Goal: Task Accomplishment & Management: Manage account settings

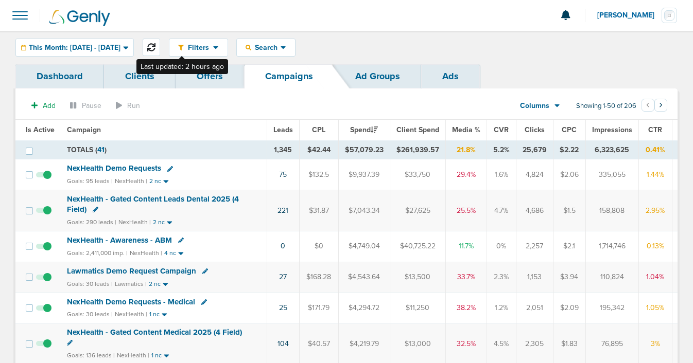
click at [155, 43] on icon at bounding box center [151, 47] width 8 height 8
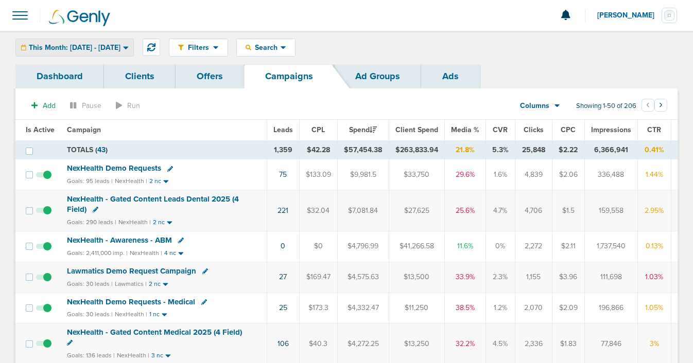
click at [104, 48] on span "This Month: [DATE] - [DATE]" at bounding box center [75, 47] width 92 height 7
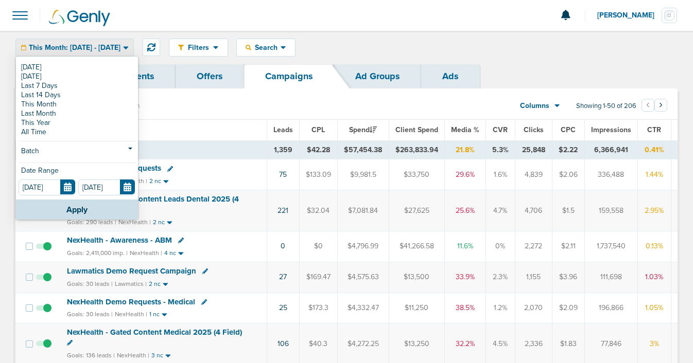
click at [100, 68] on link "[DATE]" at bounding box center [77, 67] width 117 height 9
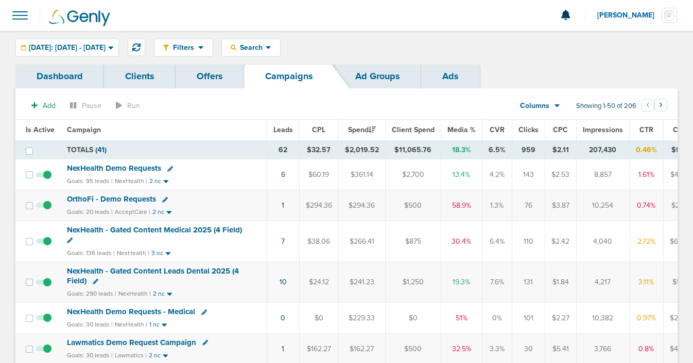
click at [284, 175] on td "6" at bounding box center [283, 175] width 32 height 31
click at [281, 174] on link "6" at bounding box center [283, 174] width 4 height 9
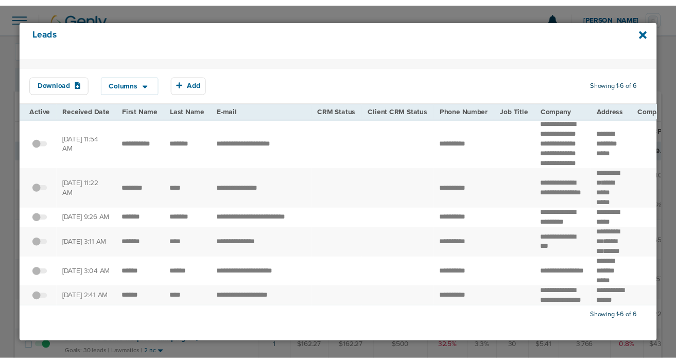
scroll to position [38, 0]
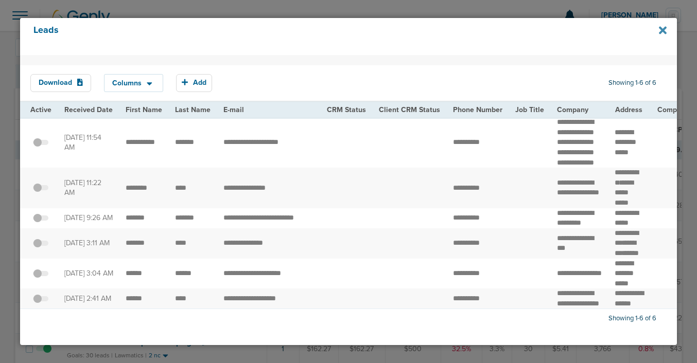
click at [661, 29] on icon at bounding box center [663, 30] width 8 height 8
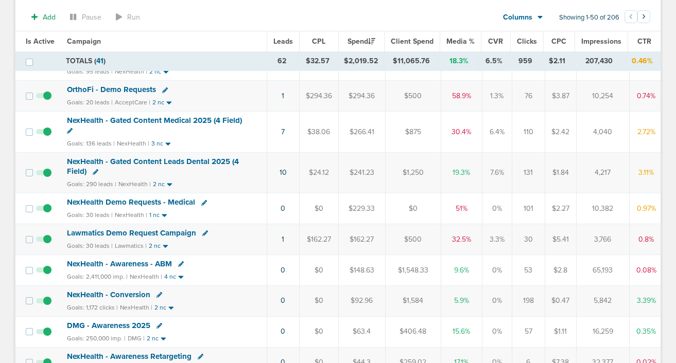
scroll to position [114, 0]
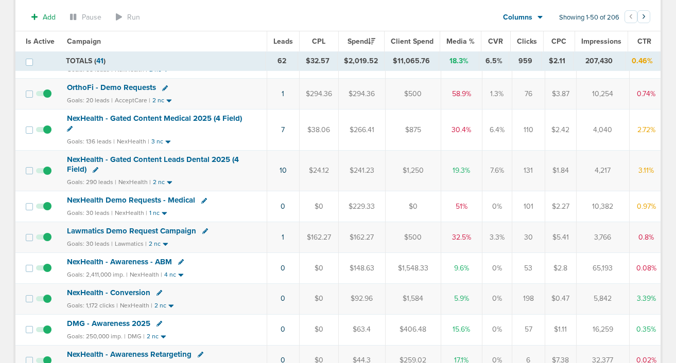
click at [116, 259] on span "NexHealth - Awareness - ABM" at bounding box center [119, 261] width 105 height 9
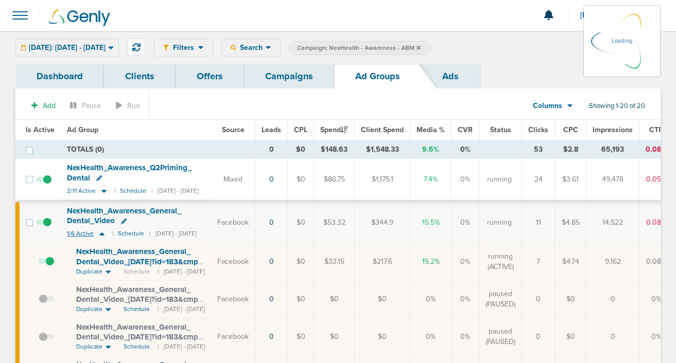
click at [103, 233] on icon at bounding box center [102, 234] width 10 height 9
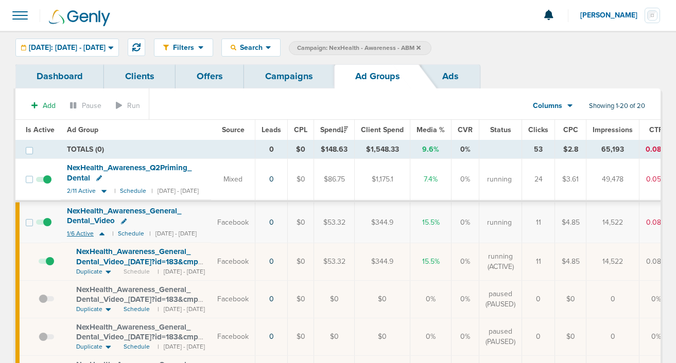
click at [101, 235] on icon at bounding box center [101, 234] width 5 height 3
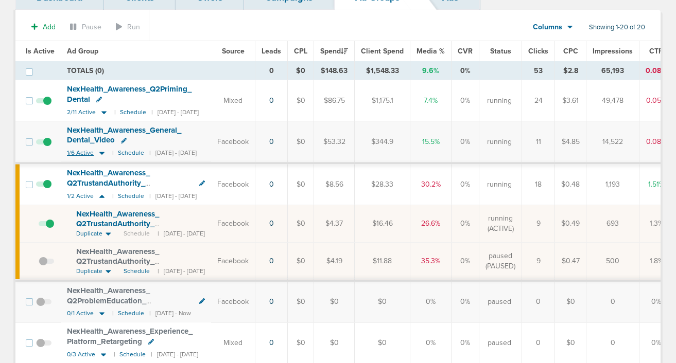
scroll to position [81, 0]
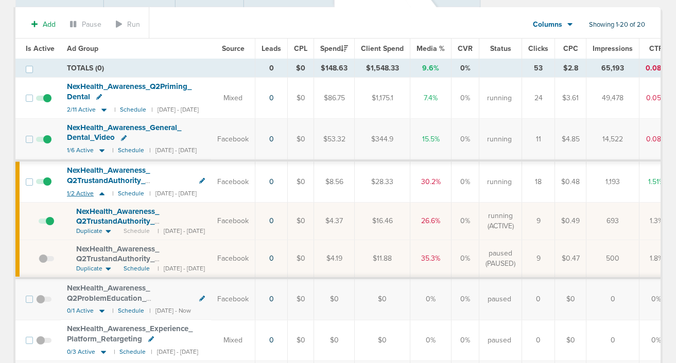
click at [100, 194] on icon at bounding box center [101, 194] width 5 height 3
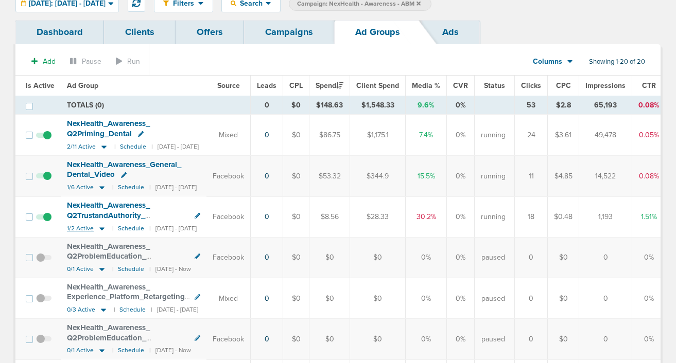
scroll to position [46, 0]
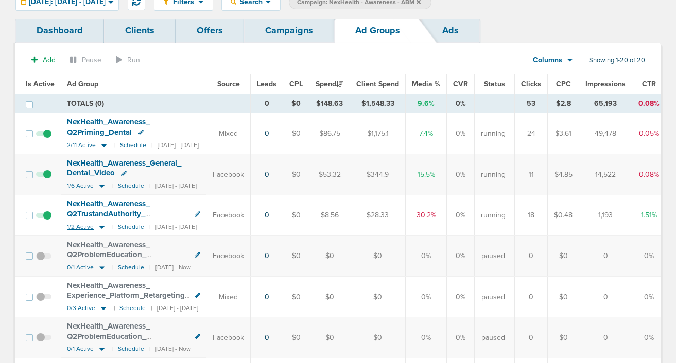
click at [101, 227] on icon at bounding box center [101, 227] width 5 height 3
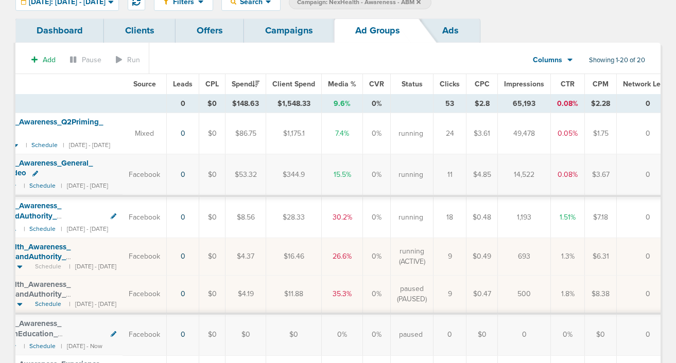
scroll to position [0, 0]
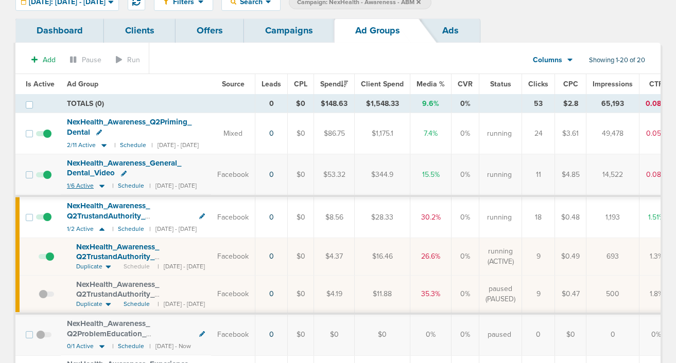
click at [100, 187] on icon at bounding box center [102, 186] width 10 height 9
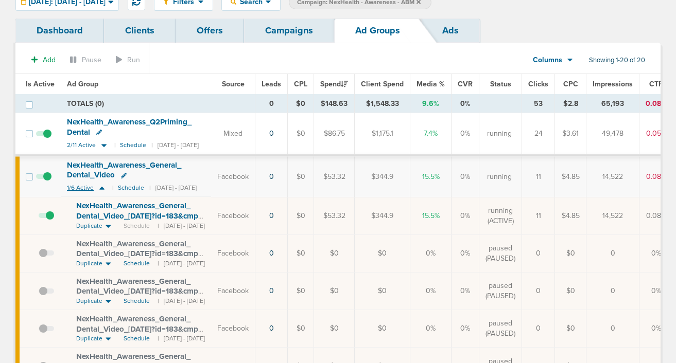
click at [100, 189] on icon at bounding box center [101, 188] width 5 height 3
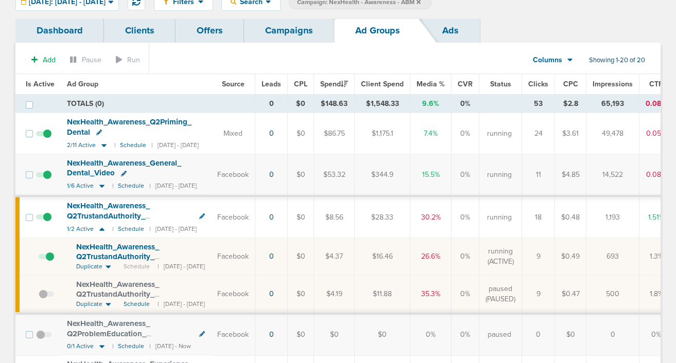
click at [102, 253] on span "NexHealth_ Awareness_ Q2TrustandAuthority_ AutomationWins_ Dental_ [DATE]_ traf…" at bounding box center [134, 262] width 117 height 40
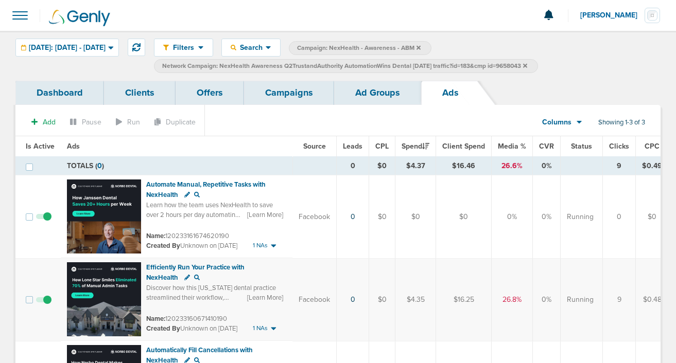
click at [371, 97] on link "Ad Groups" at bounding box center [377, 93] width 87 height 24
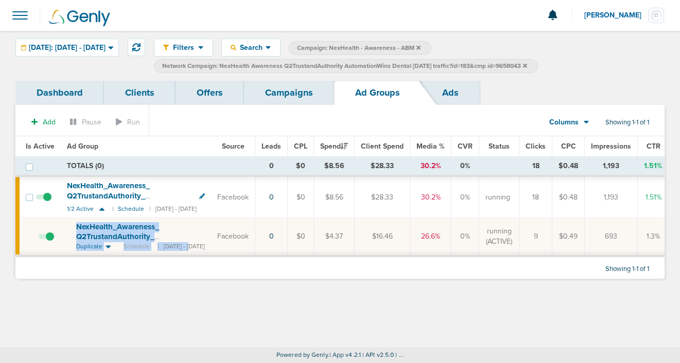
drag, startPoint x: 69, startPoint y: 221, endPoint x: 194, endPoint y: 248, distance: 127.4
click at [194, 249] on td "NexHealth_ Awareness_ Q2TrustandAuthority_ AutomationWins_ Dental_ [DATE]_ traf…" at bounding box center [136, 237] width 150 height 38
click at [168, 314] on div "Filters Active Only Settings Status Active Inactive Objectives MQL SQL Traffic …" at bounding box center [340, 189] width 680 height 317
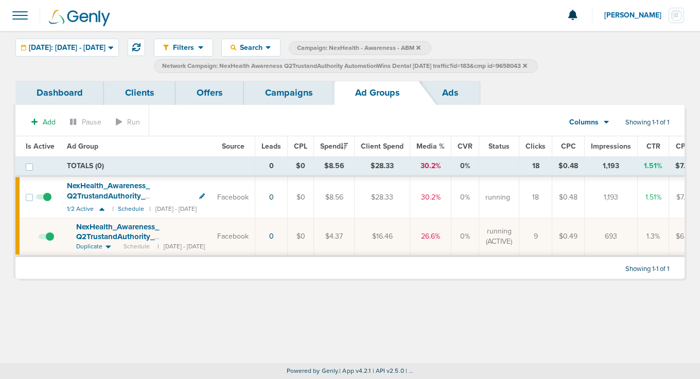
click at [692, 289] on div "Dashboard Clients Offers Campaigns Ad Groups Ads Add Pause Run Columns Media St…" at bounding box center [350, 185] width 700 height 208
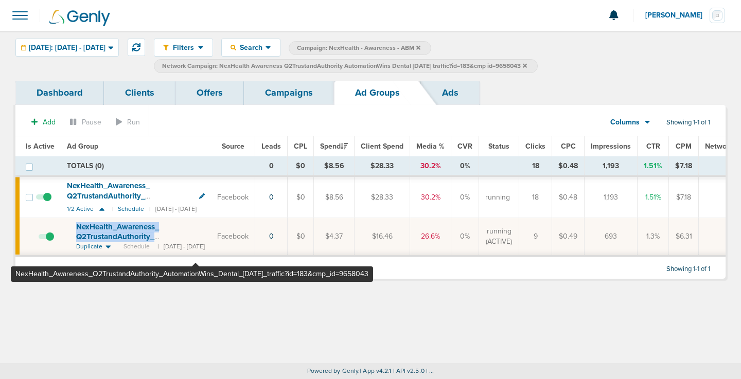
copy span "NexHealth_ Awareness_ Q2TrustandAuthority_ AutomationWins_ Dental_ [DATE]_ traf…"
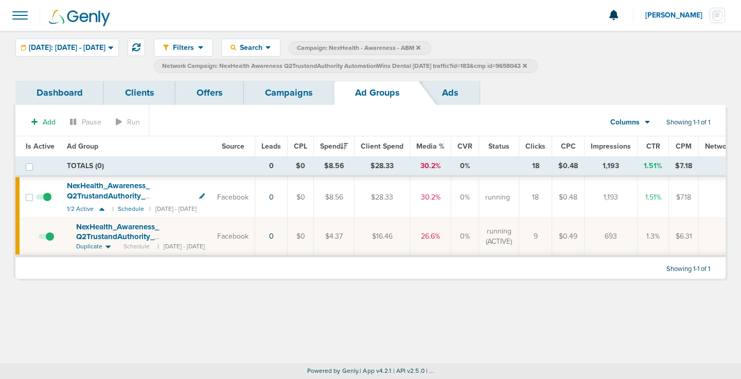
click at [131, 227] on span "NexHealth_ Awareness_ Q2TrustandAuthority_ AutomationWins_ Dental_ [DATE]_ traf…" at bounding box center [134, 242] width 117 height 40
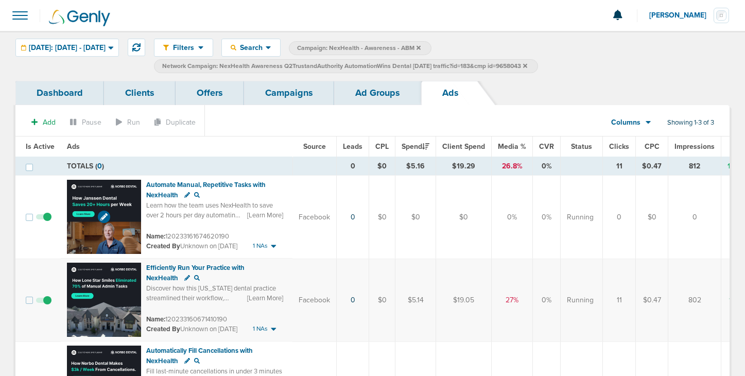
click at [121, 193] on img at bounding box center [104, 217] width 74 height 74
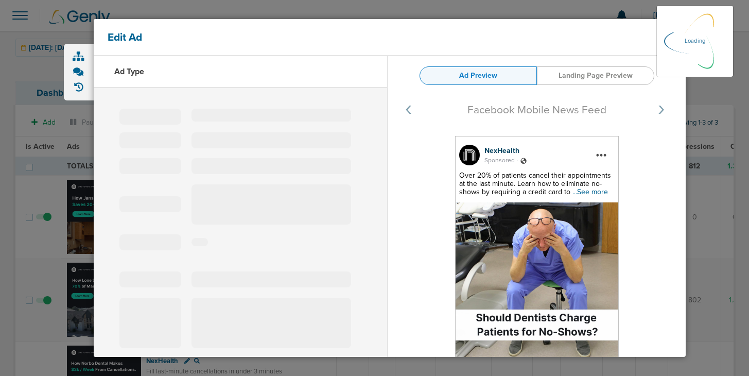
select select "learn_more"
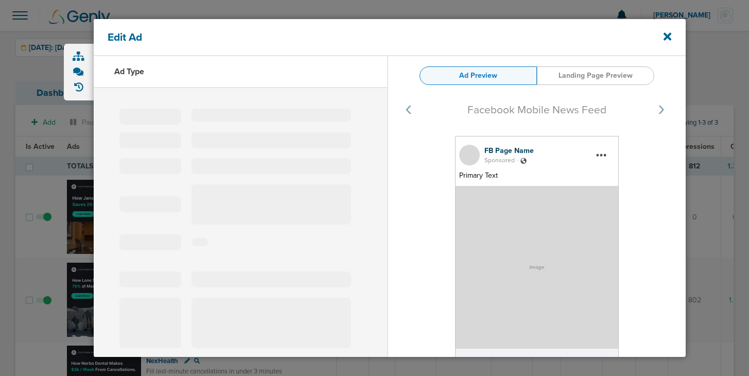
type input "120233161674620190"
type input "Automate Manual, Repetitive Tasks with NexHealth"
type textarea "Learn how the team uses NexHealth to save over 2 hours per day automating manua…"
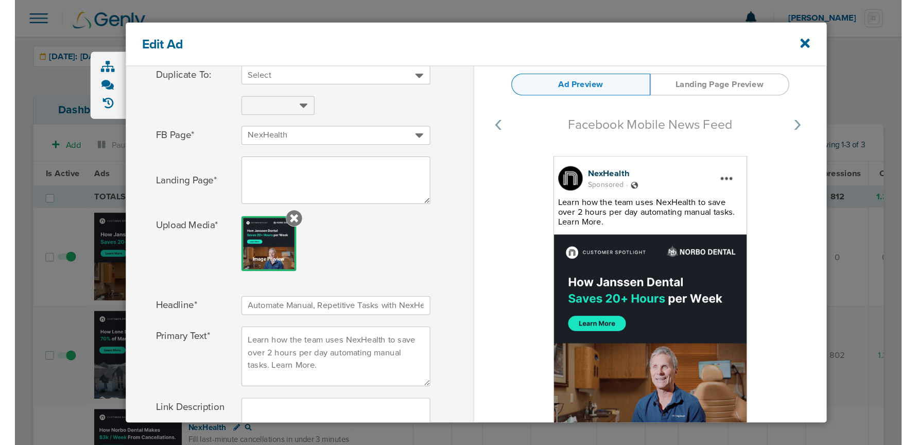
scroll to position [269, 0]
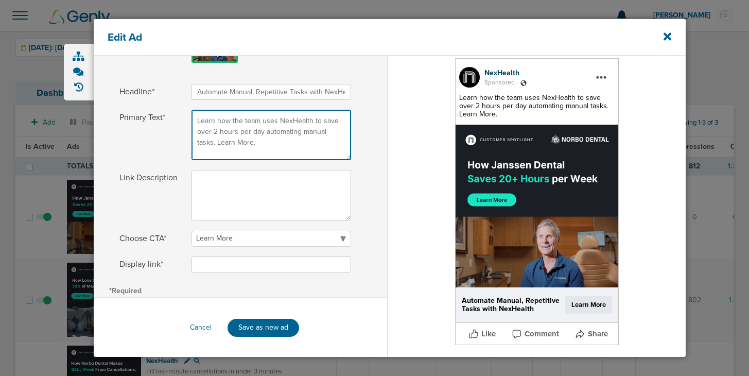
drag, startPoint x: 240, startPoint y: 144, endPoint x: 190, endPoint y: 113, distance: 58.7
click at [190, 113] on label "Primary Text* Learn how the team uses NexHealth to save over 2 hours per day au…" at bounding box center [240, 135] width 242 height 50
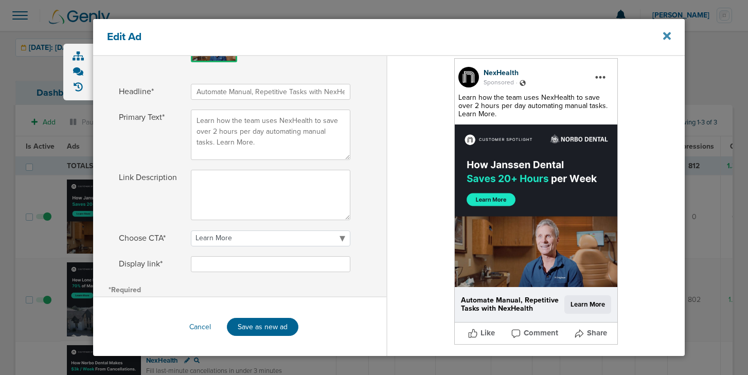
click at [664, 36] on icon at bounding box center [668, 35] width 8 height 11
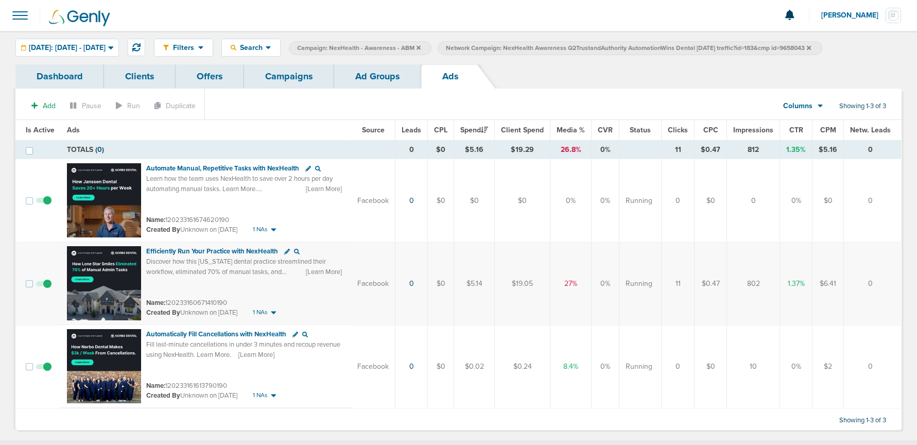
click at [258, 65] on link "Campaigns" at bounding box center [289, 76] width 90 height 24
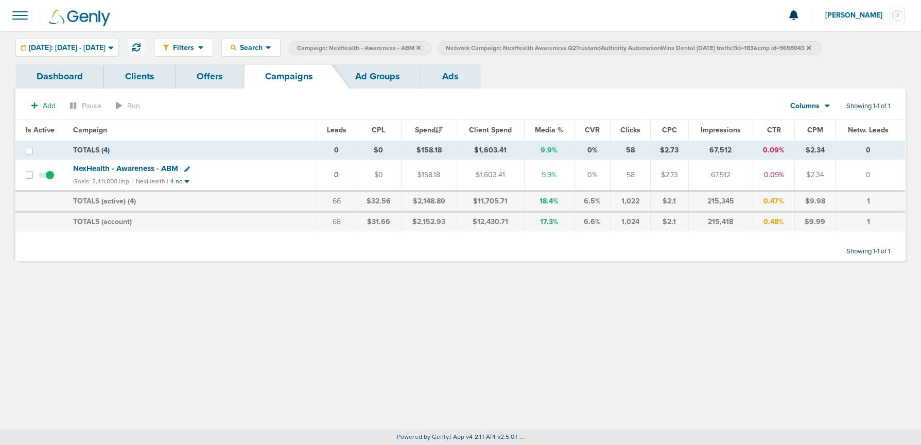
click at [692, 47] on icon at bounding box center [809, 48] width 4 height 6
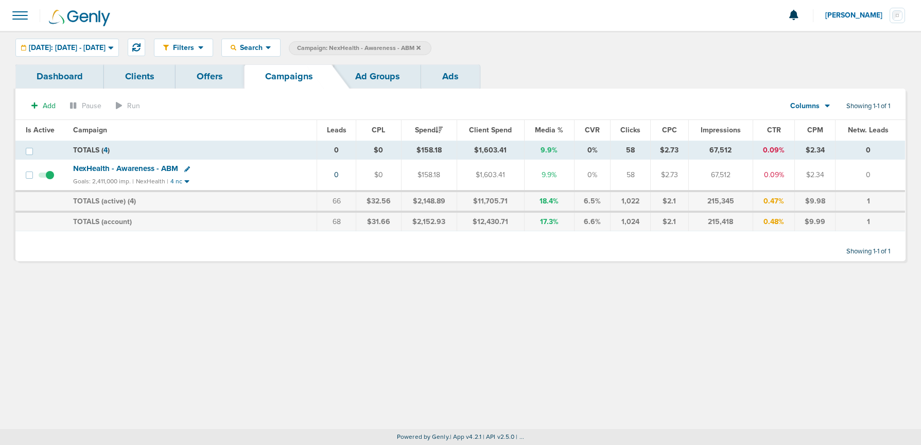
click at [431, 48] on label "Campaign: NexHealth - Awareness - ABM" at bounding box center [360, 48] width 143 height 14
click at [421, 47] on icon at bounding box center [418, 47] width 4 height 4
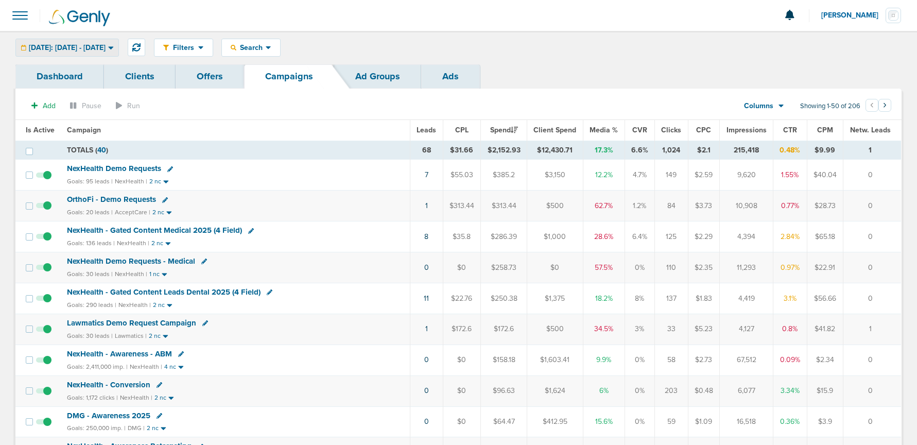
click at [99, 49] on span "[DATE]: [DATE] - [DATE]" at bounding box center [67, 47] width 77 height 7
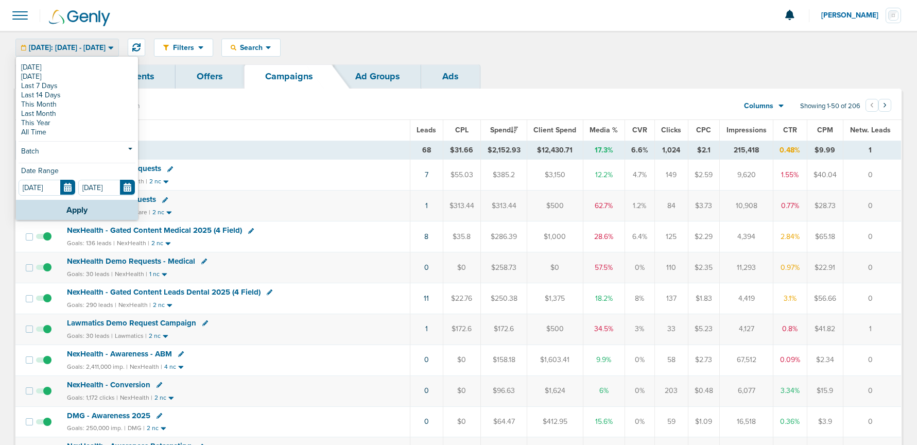
click at [99, 49] on span "[DATE]: [DATE] - [DATE]" at bounding box center [67, 47] width 77 height 7
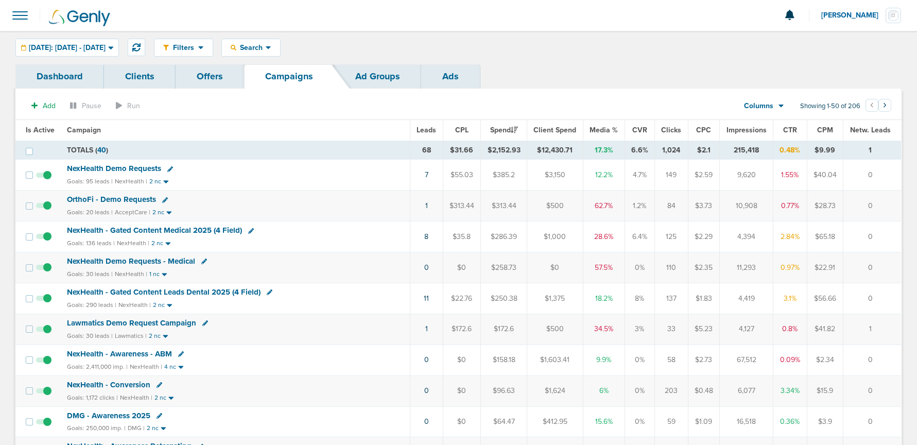
click at [116, 199] on span "OrthoFi - Demo Requests" at bounding box center [111, 199] width 89 height 9
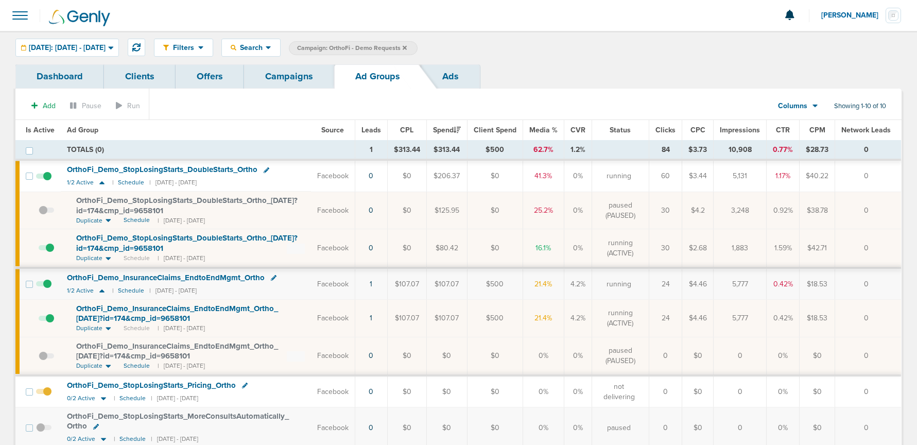
click at [289, 77] on link "Campaigns" at bounding box center [289, 76] width 90 height 24
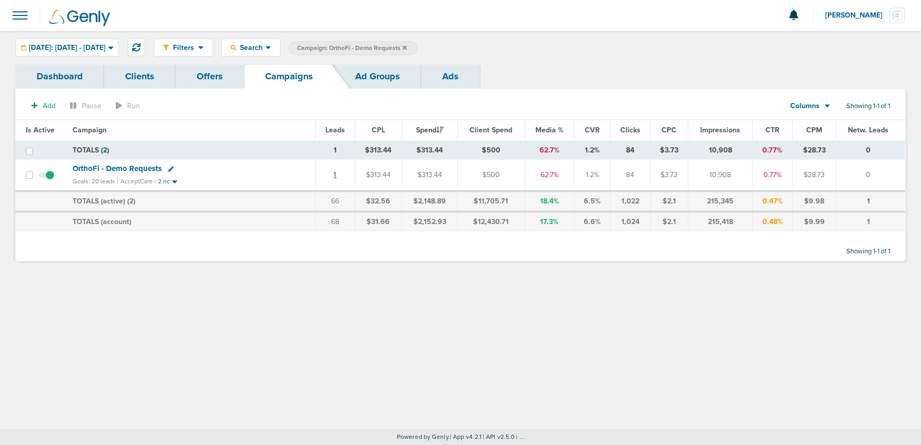
click at [336, 179] on link "1" at bounding box center [335, 174] width 3 height 9
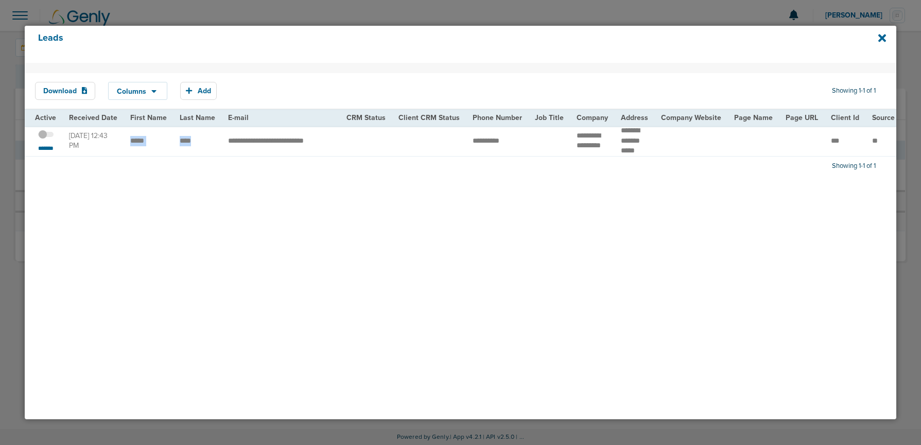
drag, startPoint x: 127, startPoint y: 143, endPoint x: 197, endPoint y: 143, distance: 70.0
drag, startPoint x: 616, startPoint y: 131, endPoint x: 635, endPoint y: 142, distance: 21.9
click at [638, 142] on td "******* ******* *****" at bounding box center [635, 141] width 40 height 30
copy td "******* *******"
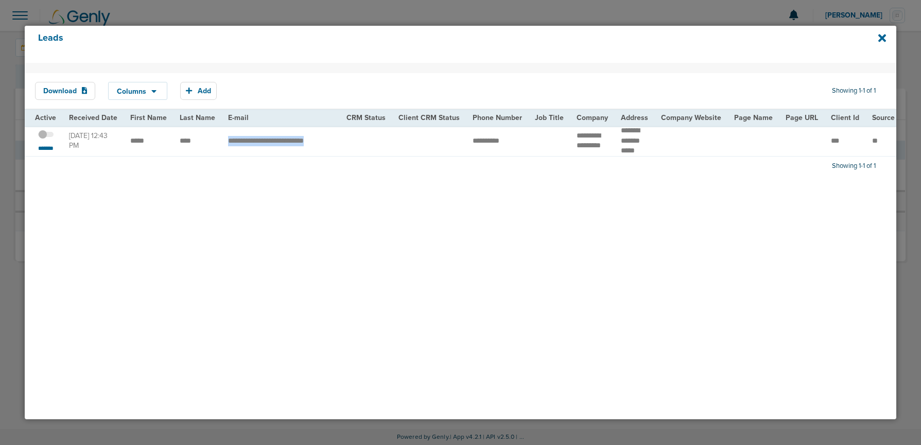
drag, startPoint x: 224, startPoint y: 141, endPoint x: 412, endPoint y: 138, distance: 188.4
copy tr "**********"
click at [692, 37] on icon at bounding box center [882, 38] width 8 height 8
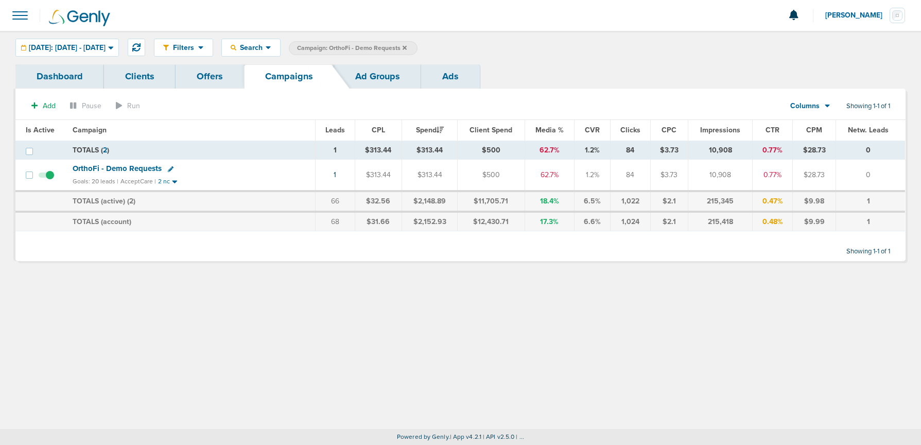
click at [407, 48] on icon at bounding box center [405, 47] width 4 height 4
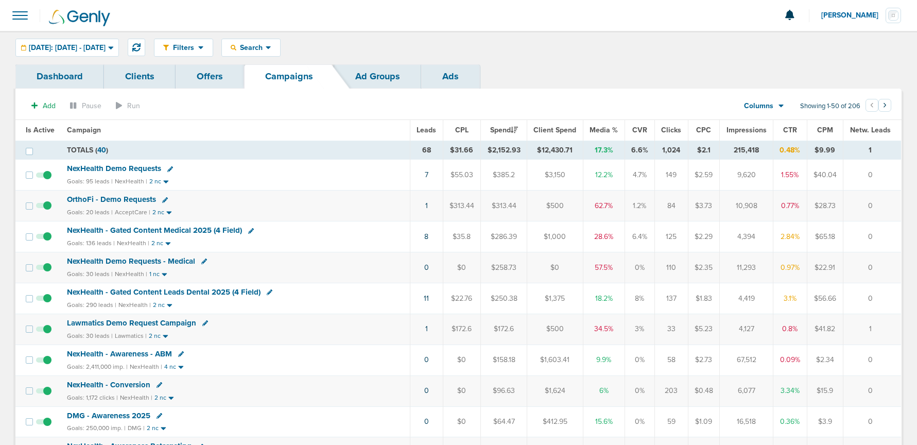
click at [126, 197] on span "OrthoFi - Demo Requests" at bounding box center [111, 199] width 89 height 9
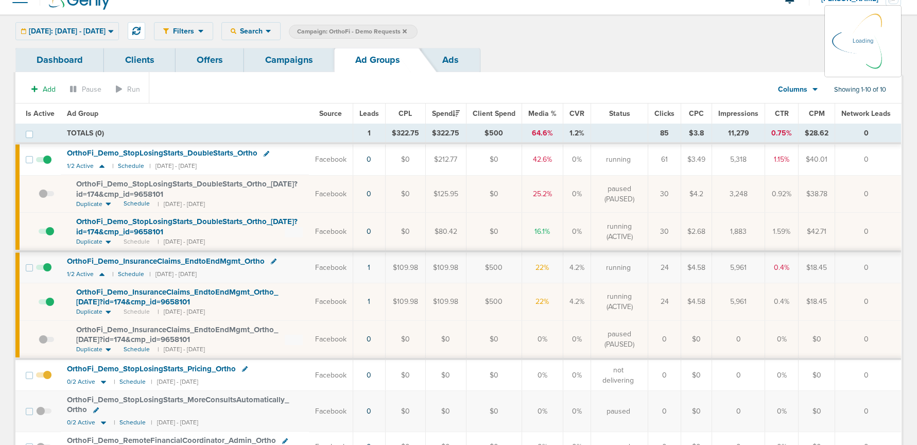
scroll to position [25, 0]
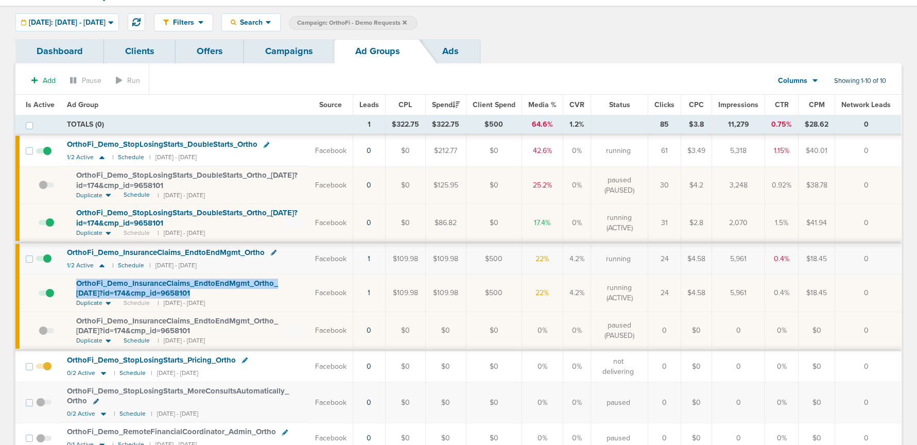
drag, startPoint x: 72, startPoint y: 281, endPoint x: 220, endPoint y: 296, distance: 149.0
click at [220, 296] on td "OrthoFi_ Demo_ InsuranceClaims_ EndtoEndMgmt_ Ortho_ [DATE]?id=174&cmp_ id=9658…" at bounding box center [185, 293] width 248 height 38
copy span "OrthoFi_ Demo_ InsuranceClaims_ EndtoEndMgmt_ Ortho_ [DATE]?id=174&cmp_ id=9658…"
click at [47, 264] on span at bounding box center [43, 264] width 15 height 0
click at [44, 261] on input "checkbox" at bounding box center [44, 261] width 0 height 0
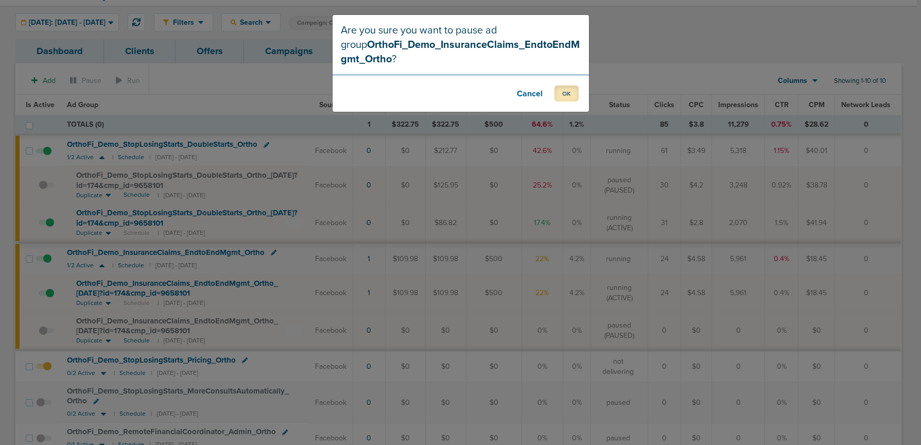
click at [577, 94] on button "OK" at bounding box center [566, 93] width 24 height 16
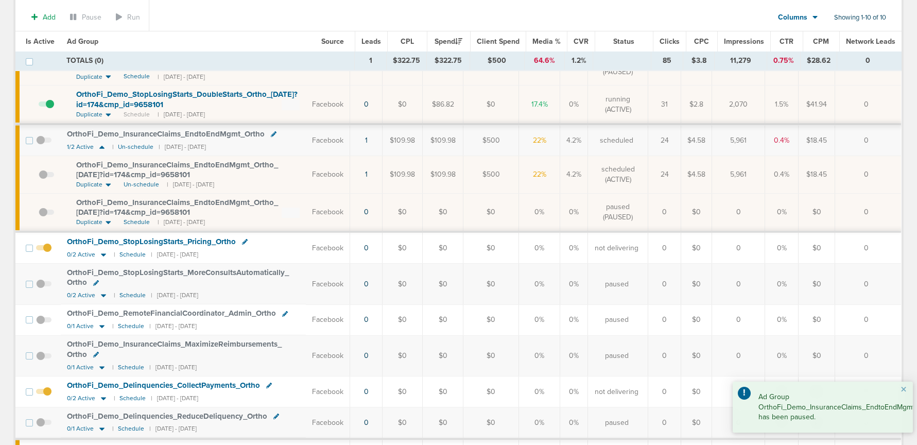
scroll to position [170, 0]
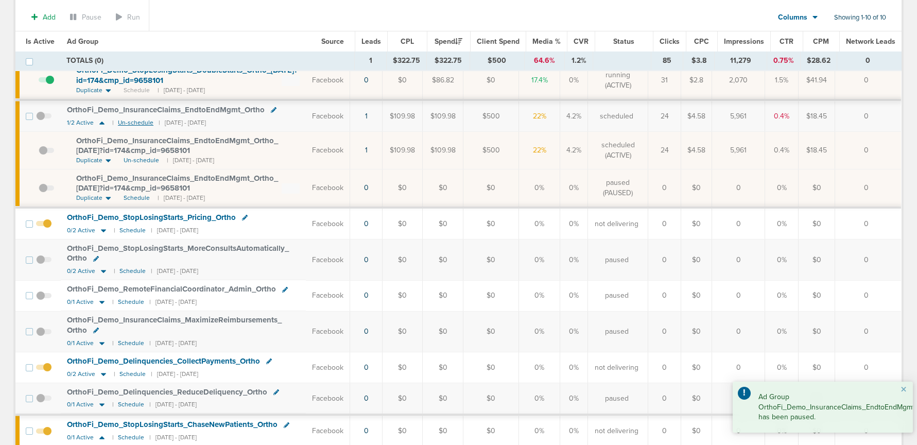
click at [128, 121] on small "Un-schedule" at bounding box center [136, 123] width 36 height 8
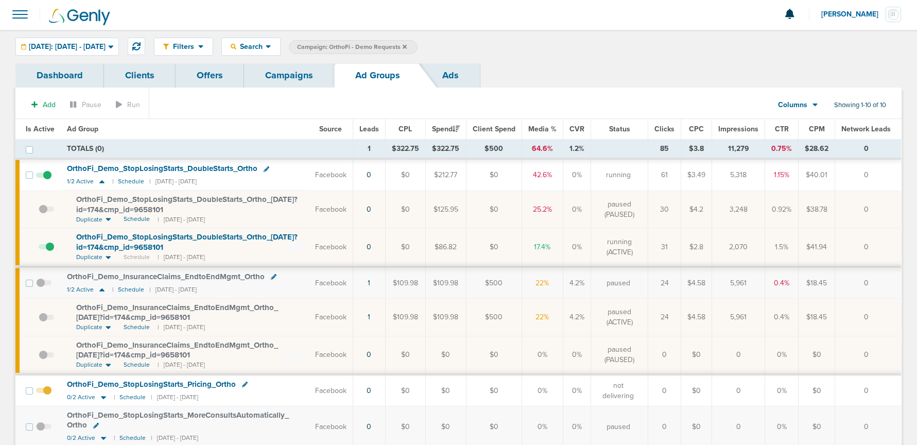
scroll to position [0, 0]
click at [101, 288] on icon at bounding box center [102, 290] width 10 height 9
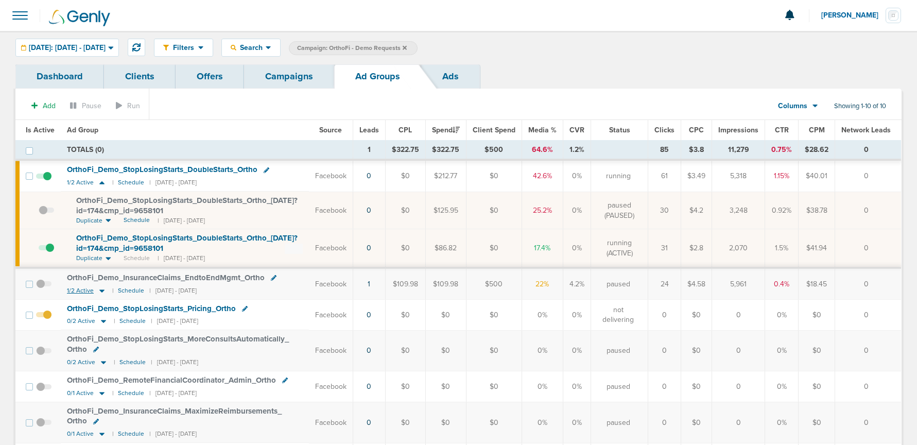
scroll to position [4, 0]
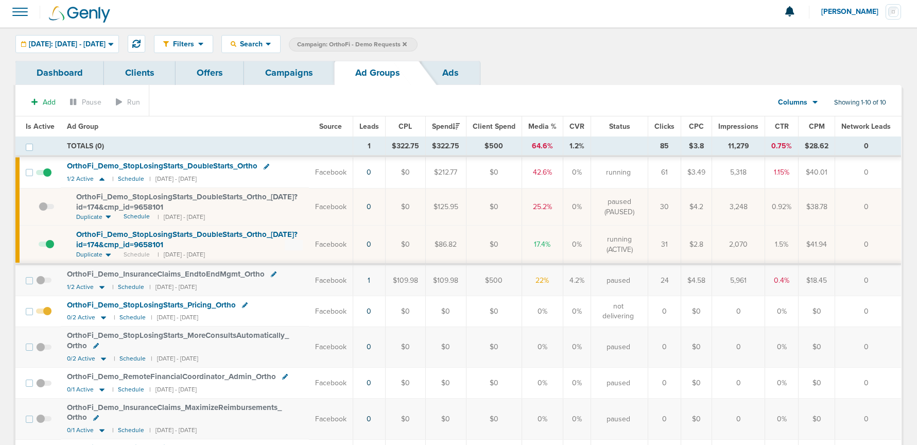
click at [286, 70] on link "Campaigns" at bounding box center [289, 73] width 90 height 24
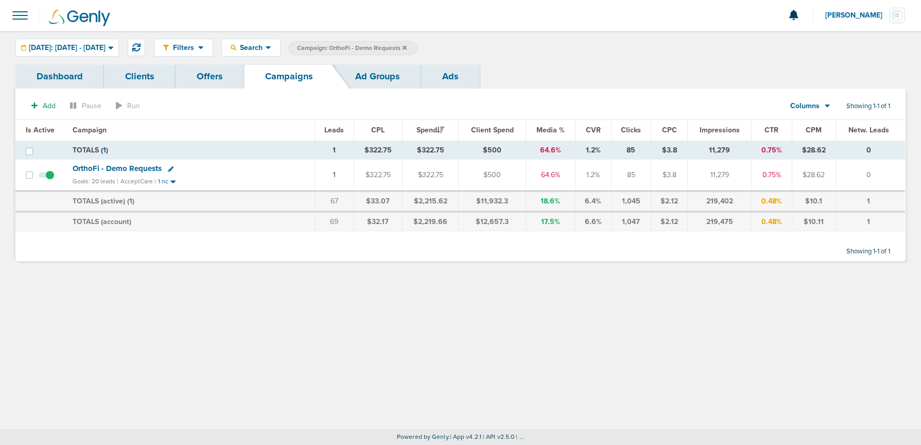
click at [417, 47] on label "Campaign: OrthoFi - Demo Requests" at bounding box center [353, 48] width 129 height 14
click at [407, 47] on icon at bounding box center [405, 47] width 4 height 4
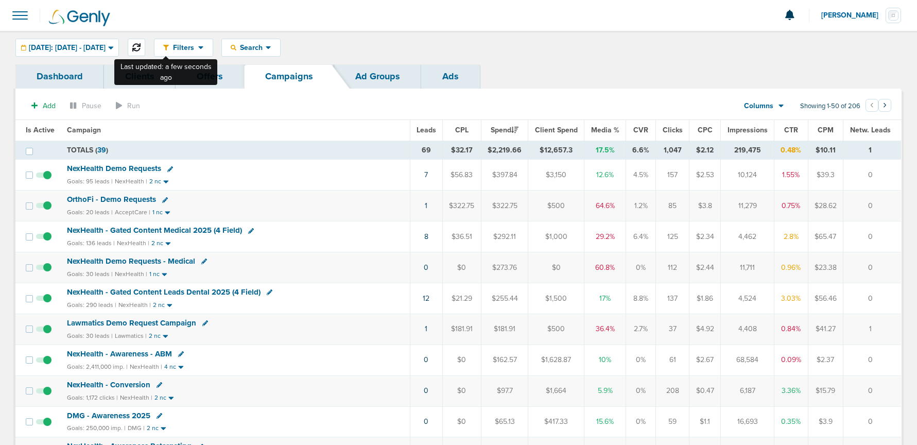
click at [141, 48] on icon at bounding box center [136, 47] width 8 height 8
click at [144, 292] on span "NexHealth - Gated Content Leads Dental 2025 (4 Field)" at bounding box center [164, 291] width 194 height 9
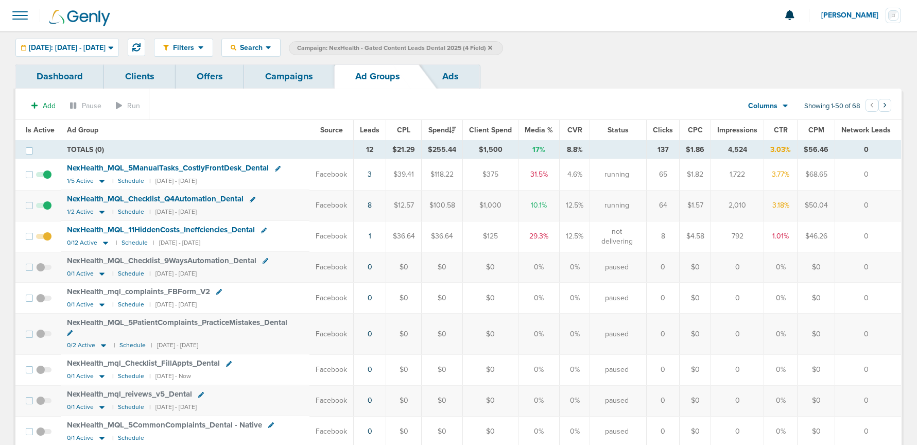
click at [280, 82] on link "Campaigns" at bounding box center [289, 76] width 90 height 24
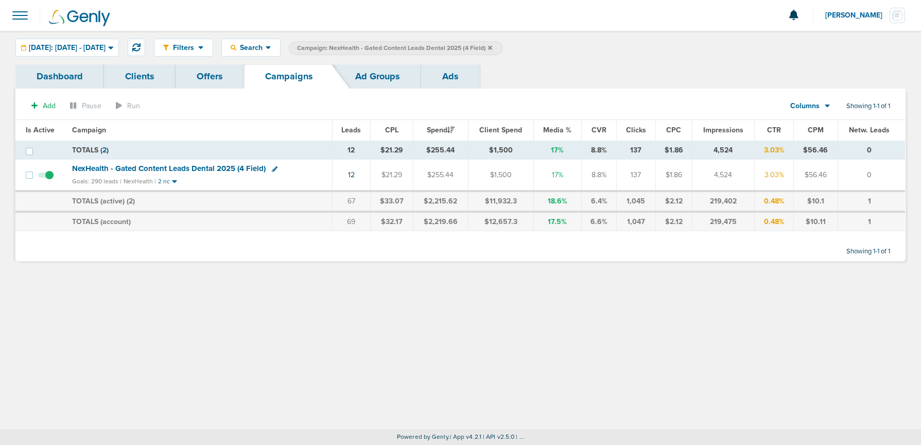
click at [492, 46] on icon at bounding box center [490, 47] width 4 height 4
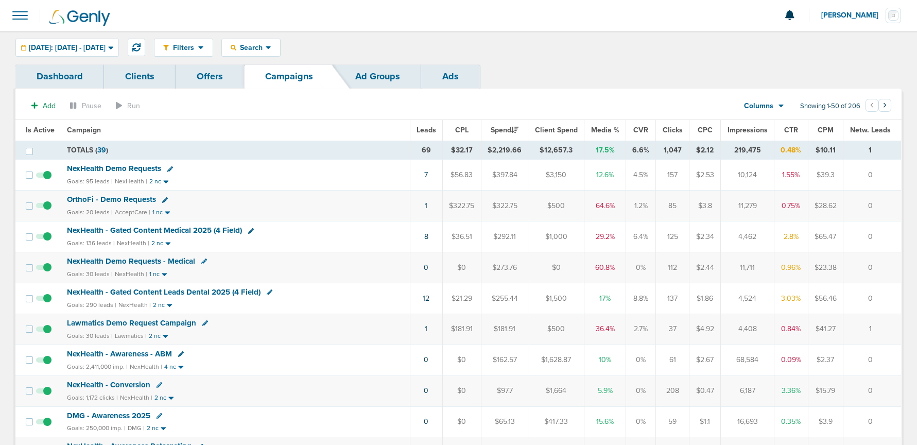
click at [139, 260] on span "NexHealth Demo Requests - Medical" at bounding box center [131, 260] width 128 height 9
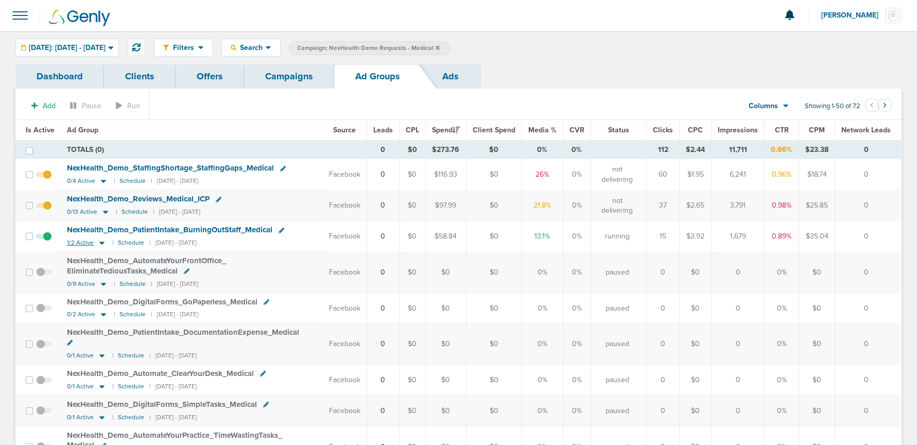
click at [101, 242] on icon at bounding box center [101, 242] width 5 height 3
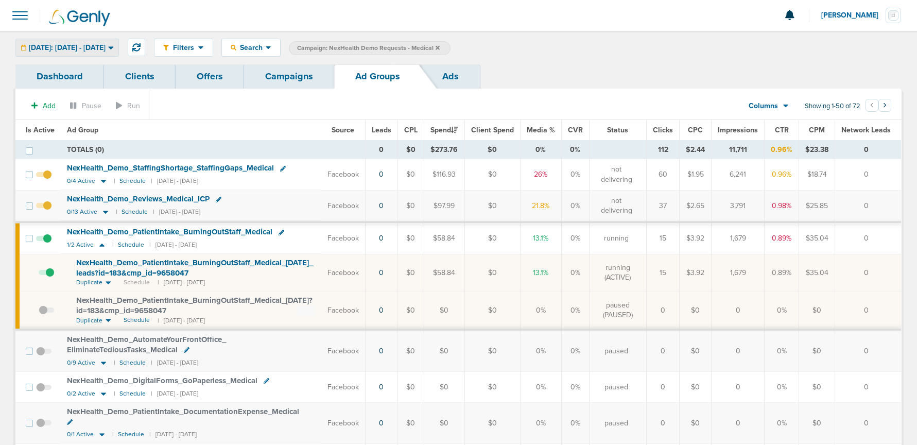
drag, startPoint x: 76, startPoint y: 36, endPoint x: 76, endPoint y: 42, distance: 5.7
click at [76, 38] on div "Filters Active Only Settings Status Active Inactive Objectives MQL SQL Traffic …" at bounding box center [458, 47] width 917 height 33
click at [76, 45] on span "[DATE]: [DATE] - [DATE]" at bounding box center [67, 47] width 77 height 7
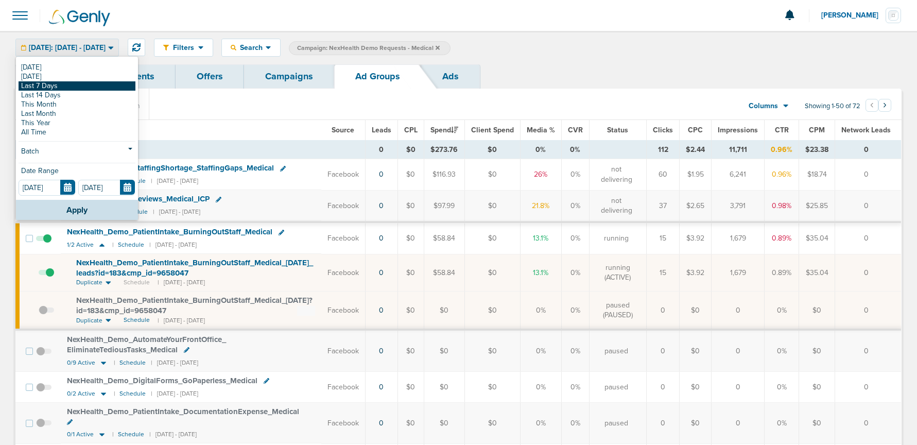
click at [69, 85] on link "Last 7 Days" at bounding box center [77, 85] width 117 height 9
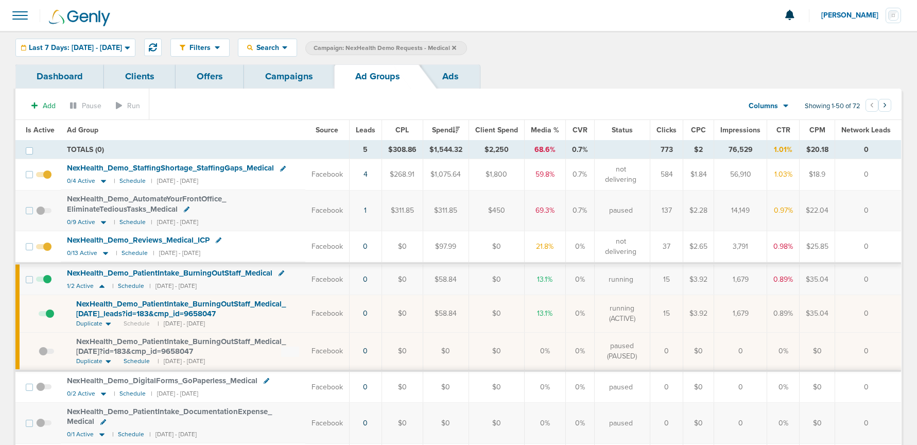
click at [44, 284] on span at bounding box center [43, 284] width 15 height 0
click at [44, 282] on input "checkbox" at bounding box center [44, 282] width 0 height 0
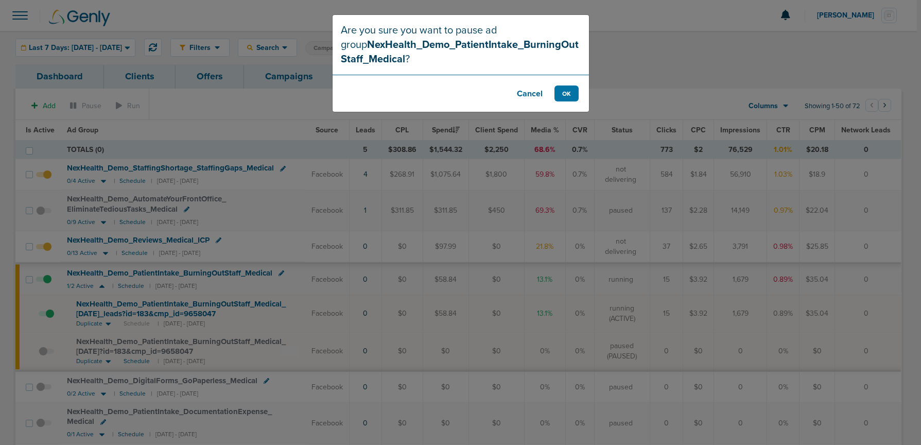
click at [524, 94] on button "Cancel" at bounding box center [529, 93] width 41 height 16
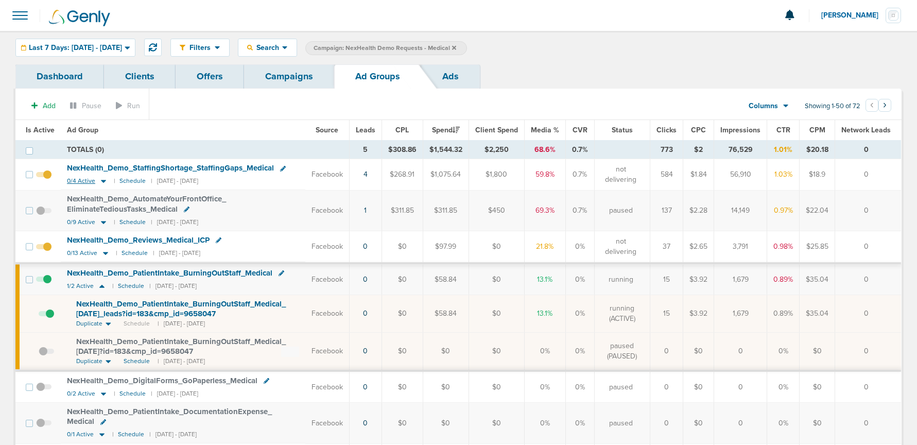
click at [101, 181] on icon at bounding box center [103, 181] width 5 height 3
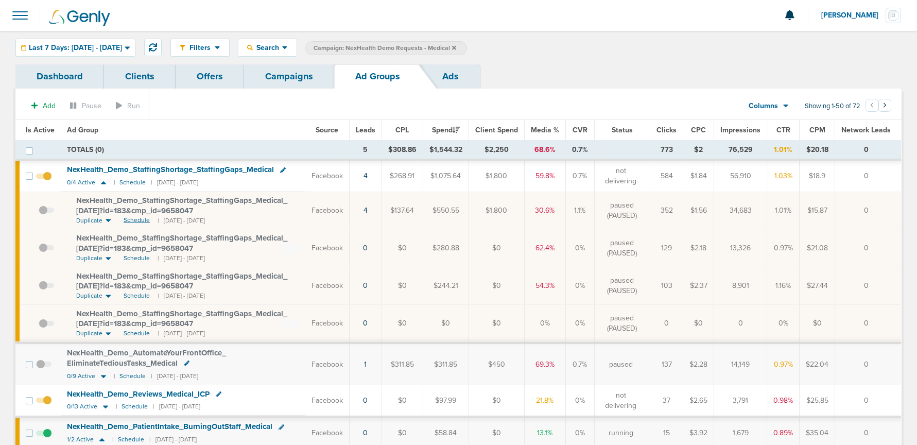
click at [134, 219] on span "Schedule" at bounding box center [137, 220] width 26 height 9
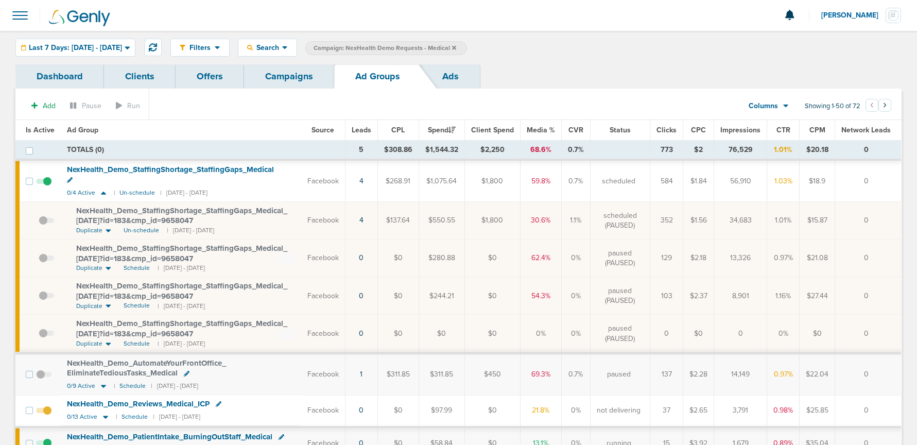
click at [272, 78] on link "Campaigns" at bounding box center [289, 76] width 90 height 24
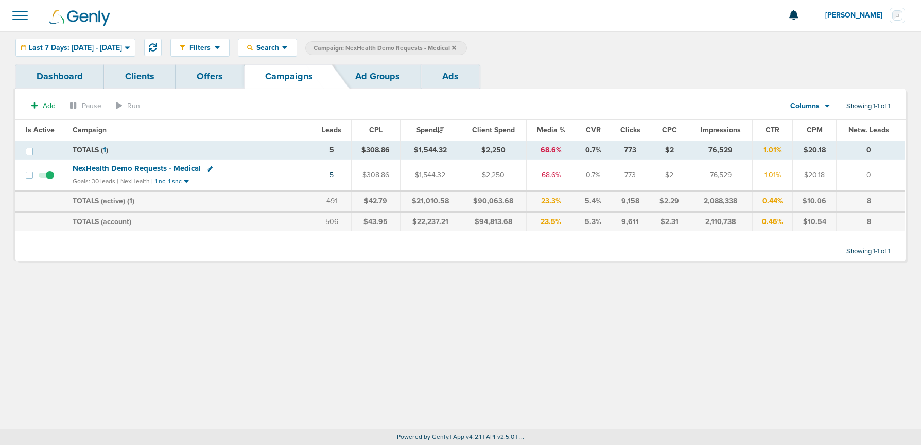
click at [456, 47] on icon at bounding box center [454, 47] width 4 height 4
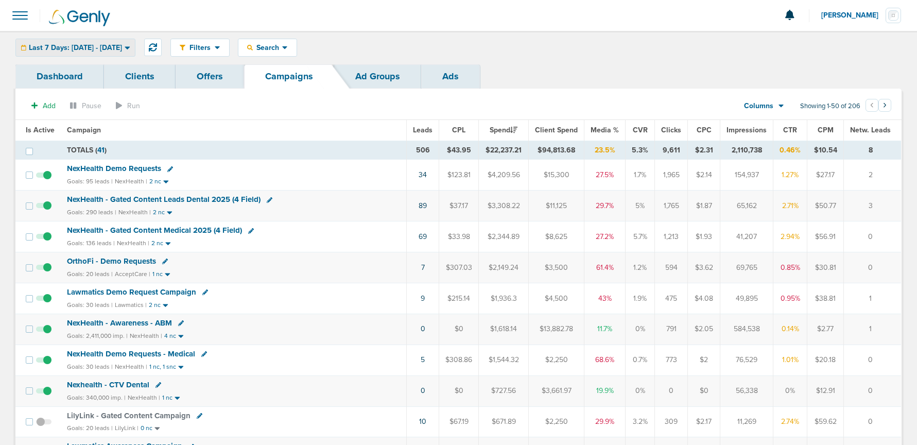
drag, startPoint x: 51, startPoint y: 47, endPoint x: 51, endPoint y: 59, distance: 11.3
click at [51, 48] on span "Last 7 Days: [DATE] - [DATE]" at bounding box center [75, 47] width 93 height 7
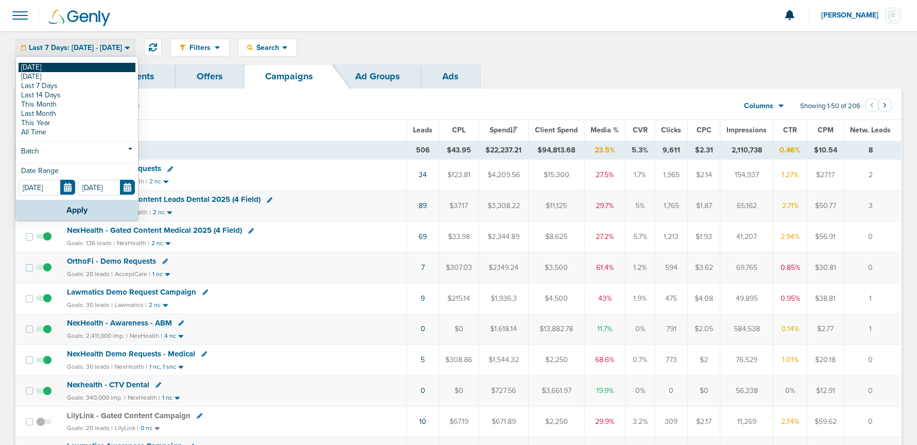
click at [52, 67] on link "[DATE]" at bounding box center [77, 67] width 117 height 9
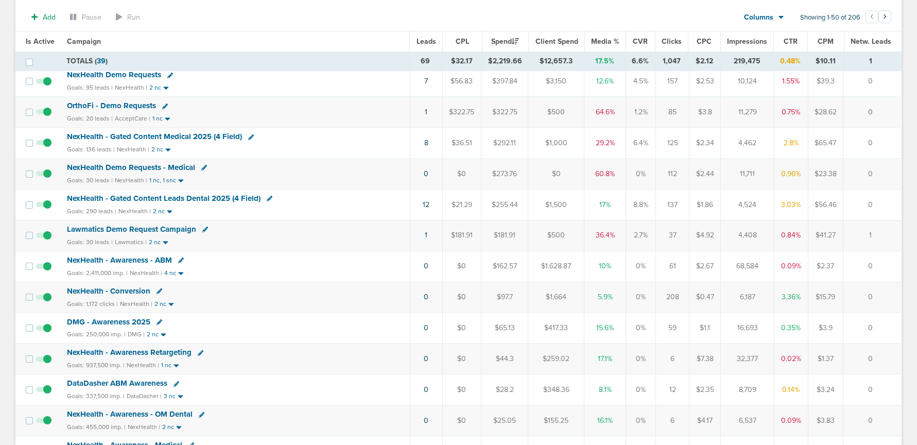
scroll to position [98, 0]
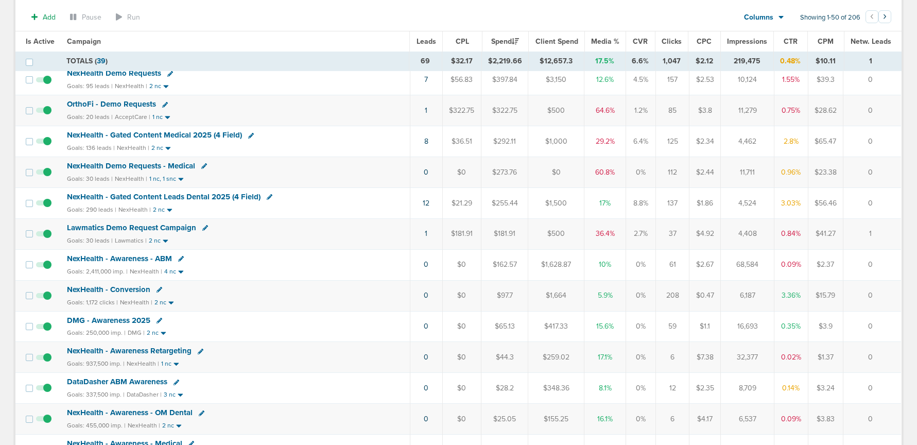
click at [109, 290] on span "NexHealth - Conversion" at bounding box center [108, 289] width 83 height 9
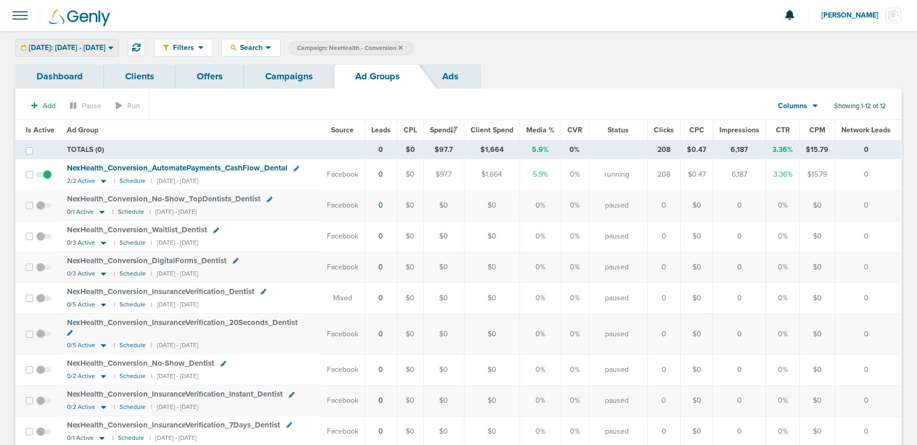
click at [94, 47] on span "[DATE]: [DATE] - [DATE]" at bounding box center [67, 47] width 77 height 7
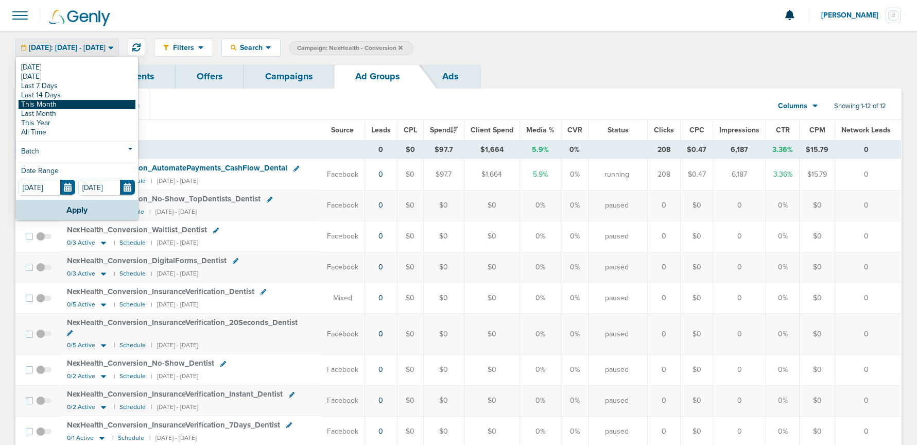
click at [72, 102] on link "This Month" at bounding box center [77, 104] width 117 height 9
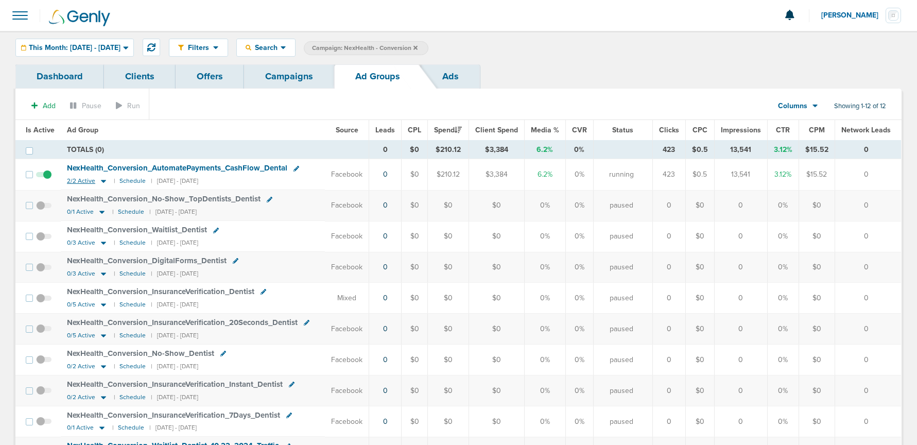
click at [105, 181] on icon at bounding box center [103, 181] width 10 height 9
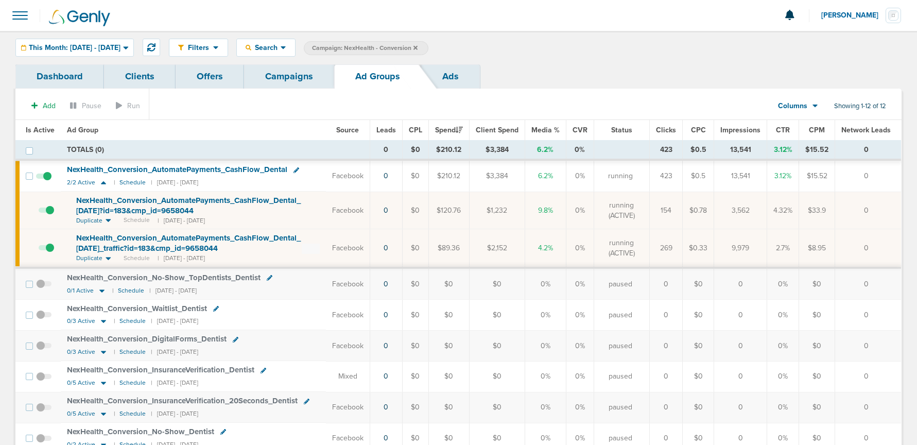
click at [50, 253] on span at bounding box center [46, 253] width 15 height 0
click at [39, 250] on input "checkbox" at bounding box center [39, 250] width 0 height 0
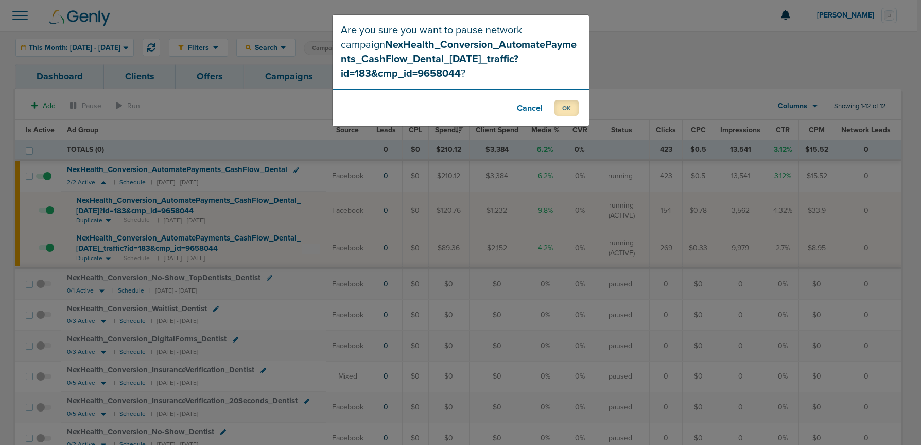
click at [558, 110] on button "OK" at bounding box center [566, 108] width 24 height 16
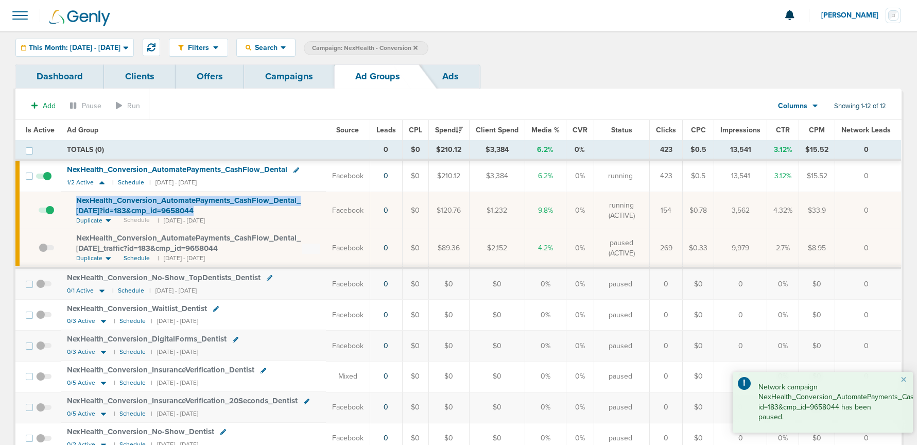
drag, startPoint x: 70, startPoint y: 199, endPoint x: 206, endPoint y: 215, distance: 137.3
click at [206, 215] on td "NexHealth_ Conversion_ AutomatePayments_ CashFlow_ Dental_ [DATE]?id=183&cmp_ i…" at bounding box center [193, 210] width 265 height 38
copy span "NexHealth_ Conversion_ AutomatePayments_ CashFlow_ Dental_ [DATE]?id=183&cmp_ i…"
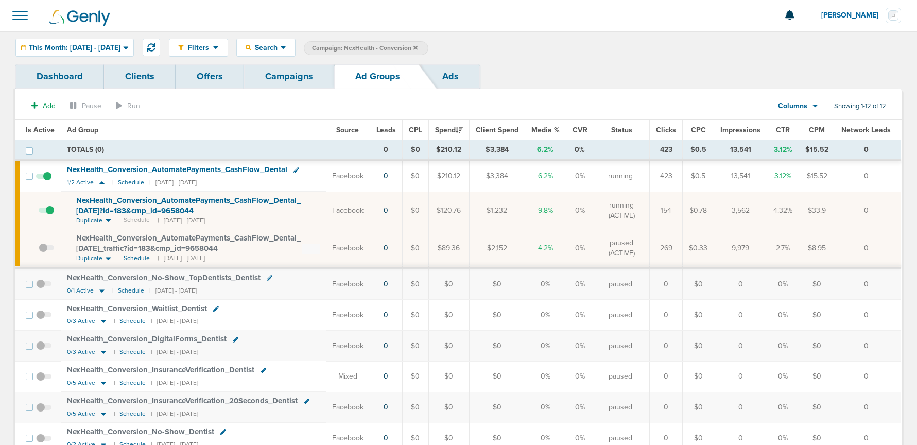
click at [48, 215] on span at bounding box center [46, 215] width 15 height 0
click at [39, 213] on input "checkbox" at bounding box center [39, 213] width 0 height 0
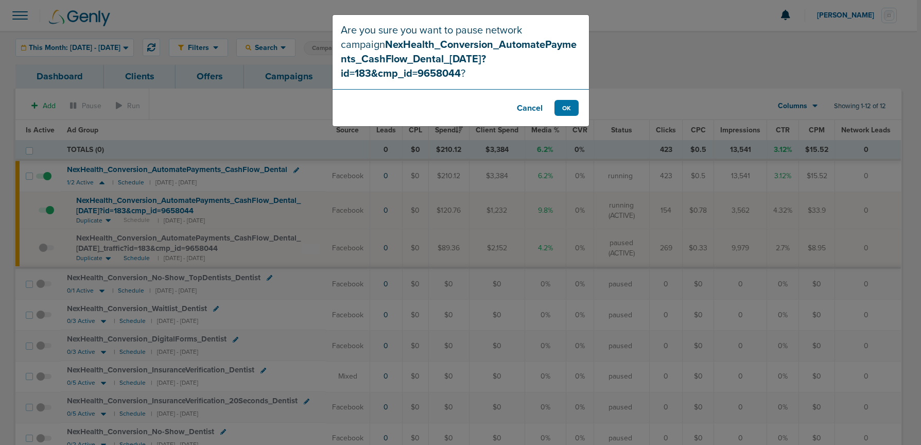
click at [530, 100] on button "Cancel" at bounding box center [529, 108] width 41 height 16
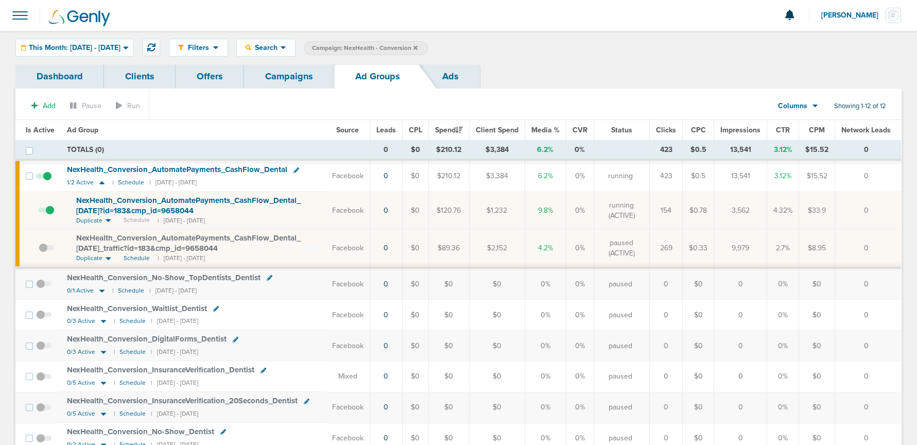
click at [302, 82] on link "Campaigns" at bounding box center [289, 76] width 90 height 24
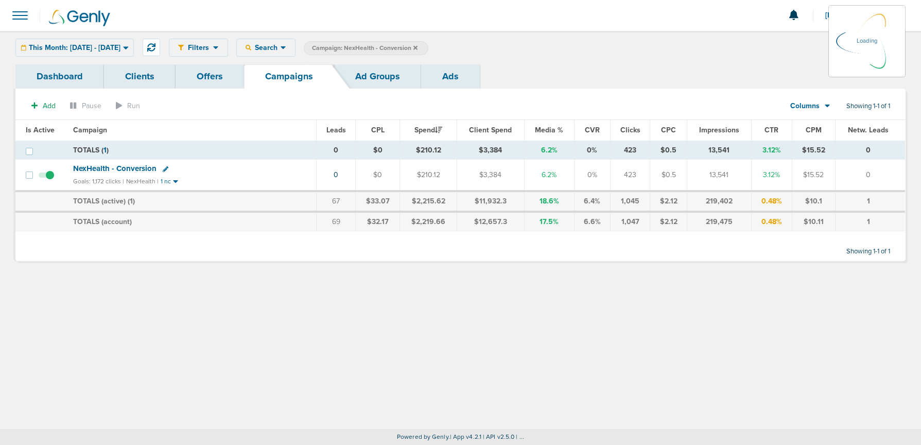
click at [417, 46] on icon at bounding box center [415, 47] width 4 height 4
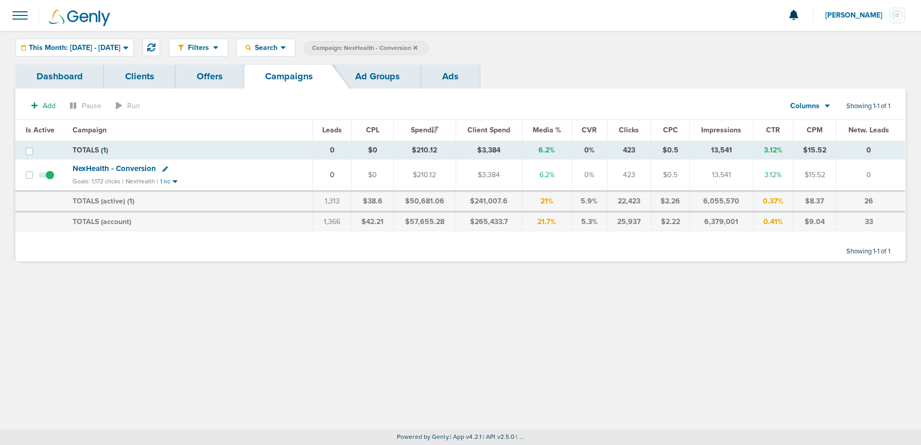
click at [417, 47] on icon at bounding box center [415, 47] width 4 height 4
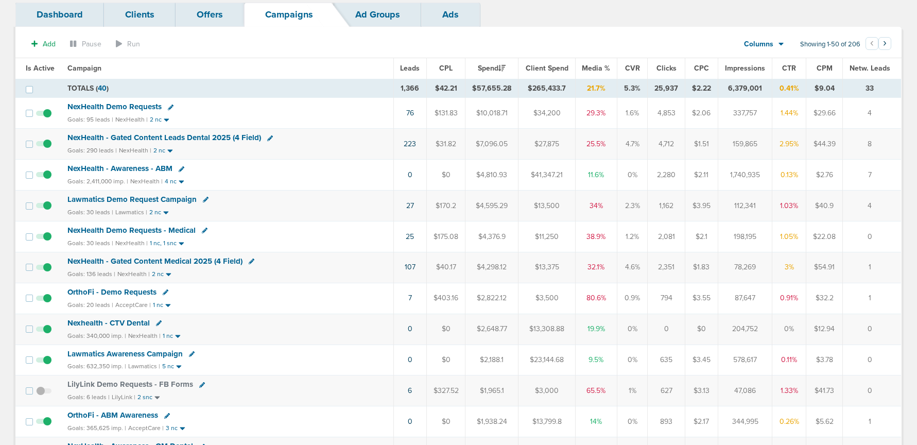
scroll to position [34, 0]
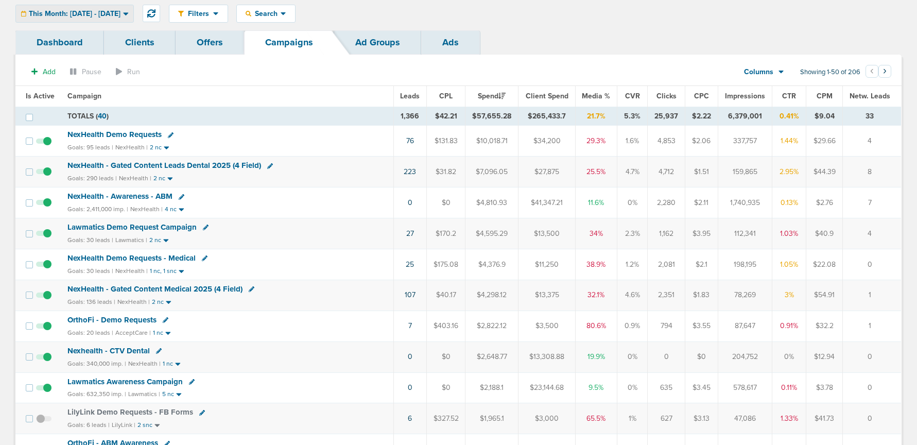
click at [77, 7] on div "This Month: [DATE] - [DATE]" at bounding box center [74, 13] width 117 height 17
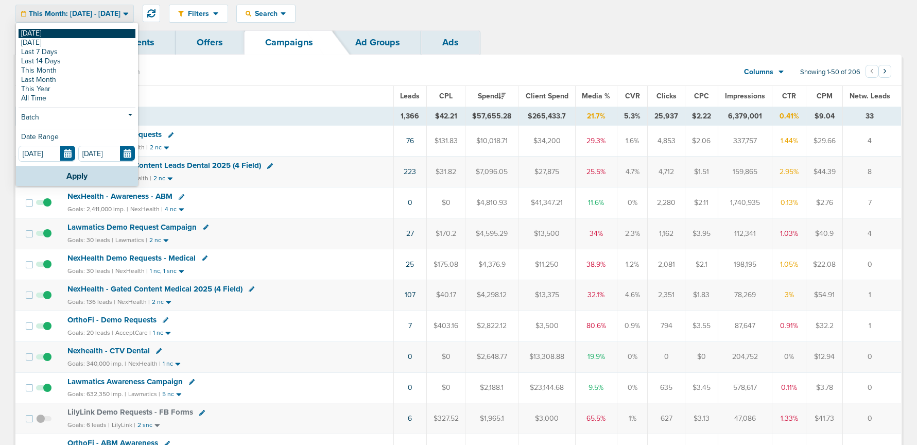
click at [70, 30] on link "[DATE]" at bounding box center [77, 33] width 117 height 9
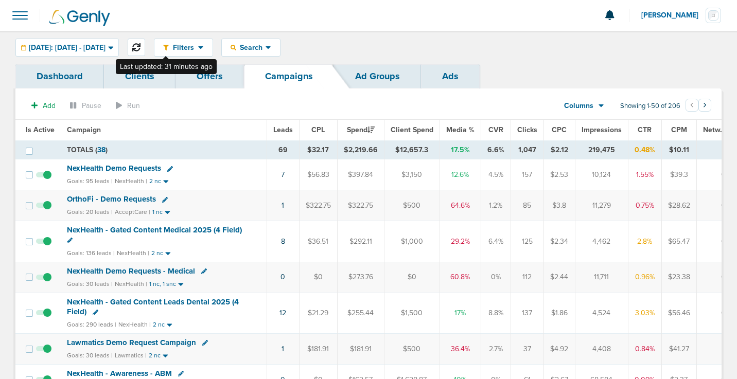
click at [141, 46] on icon at bounding box center [136, 47] width 8 height 8
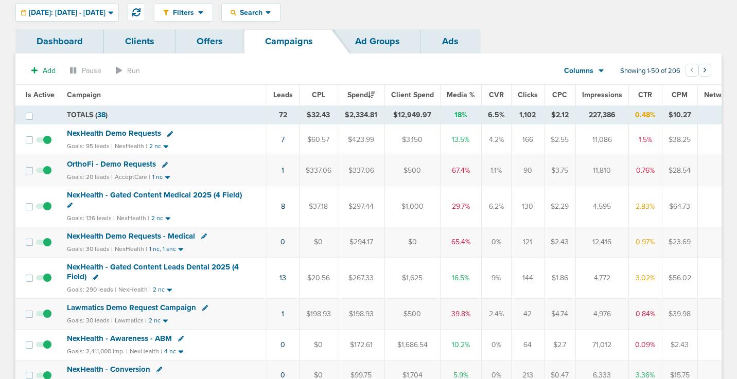
scroll to position [50, 0]
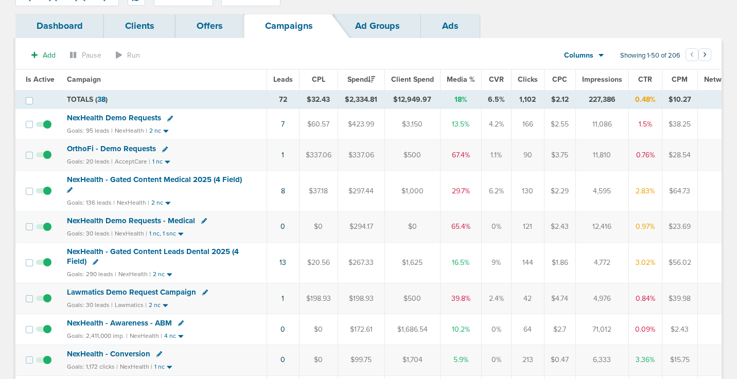
click at [144, 291] on span "Lawmatics Demo Request Campaign" at bounding box center [131, 292] width 129 height 9
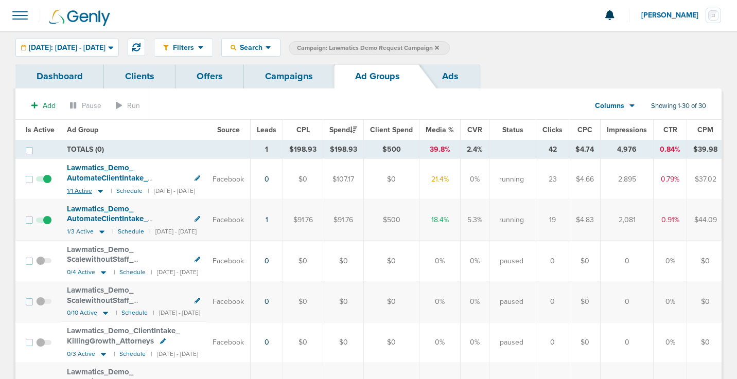
click at [97, 193] on icon at bounding box center [100, 191] width 10 height 9
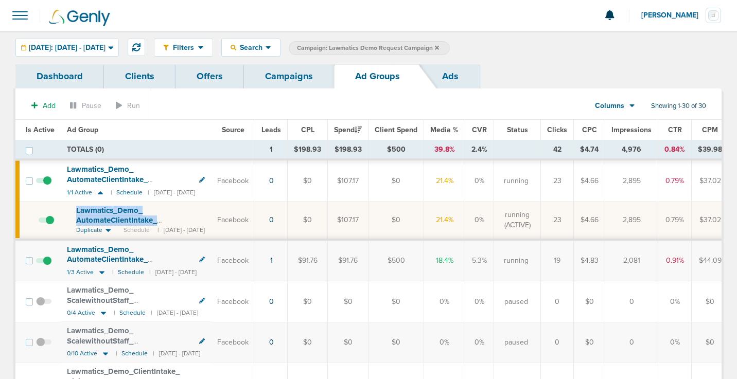
drag, startPoint x: 74, startPoint y: 206, endPoint x: 194, endPoint y: 219, distance: 120.6
click at [194, 219] on td "Lawmatics_ Demo_ AutomateClientIntake_ ClientJourney_ Attorney_ 09.19.25?id=189…" at bounding box center [136, 221] width 150 height 38
copy span "Lawmatics_ Demo_ AutomateClientIntake_ ClientJourney_ Attorney_ 09.19.25"
click at [49, 225] on span at bounding box center [46, 225] width 15 height 0
click at [39, 222] on input "checkbox" at bounding box center [39, 222] width 0 height 0
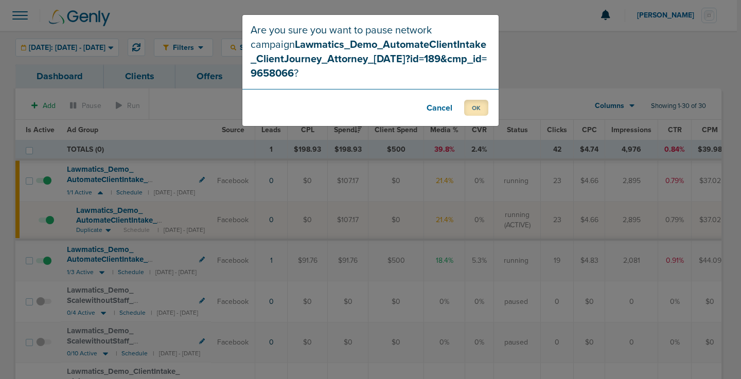
click at [480, 113] on button "OK" at bounding box center [476, 108] width 24 height 16
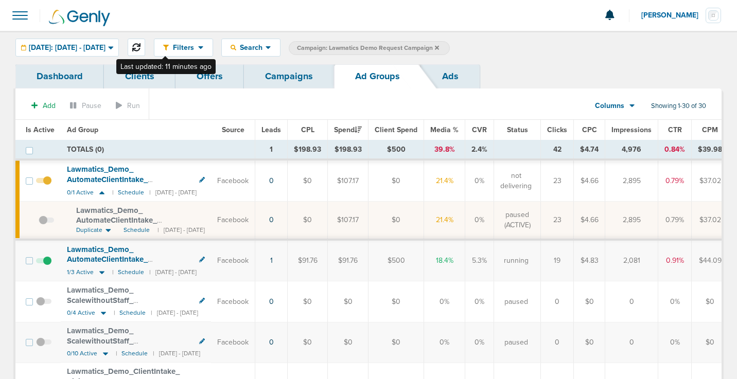
click at [141, 49] on icon at bounding box center [136, 47] width 8 height 8
click at [302, 75] on link "Campaigns" at bounding box center [289, 76] width 90 height 24
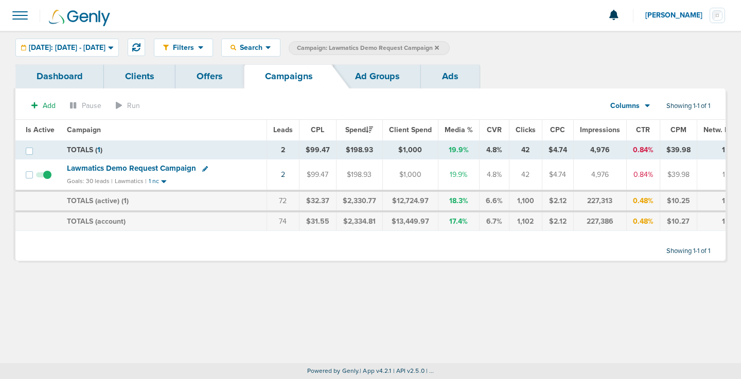
click at [439, 47] on icon at bounding box center [437, 47] width 4 height 4
